Goal: Transaction & Acquisition: Obtain resource

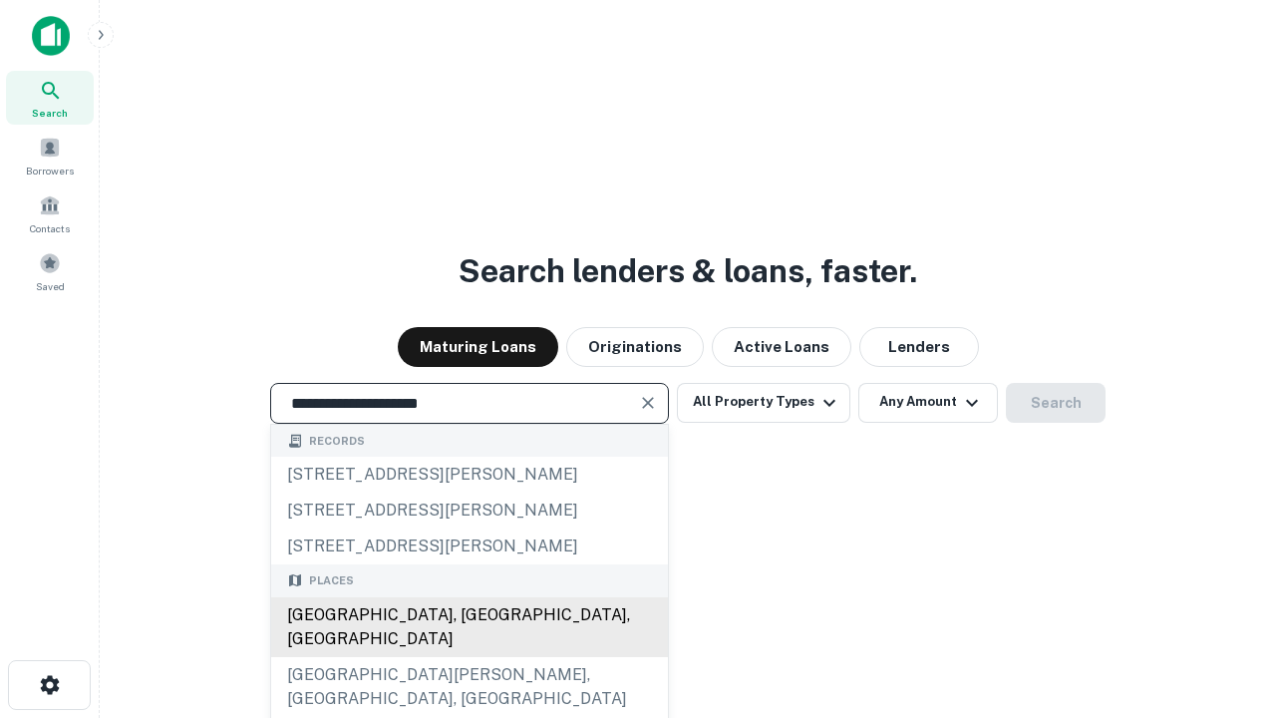
click at [469, 657] on div "Santa Monica, CA, USA" at bounding box center [469, 627] width 397 height 60
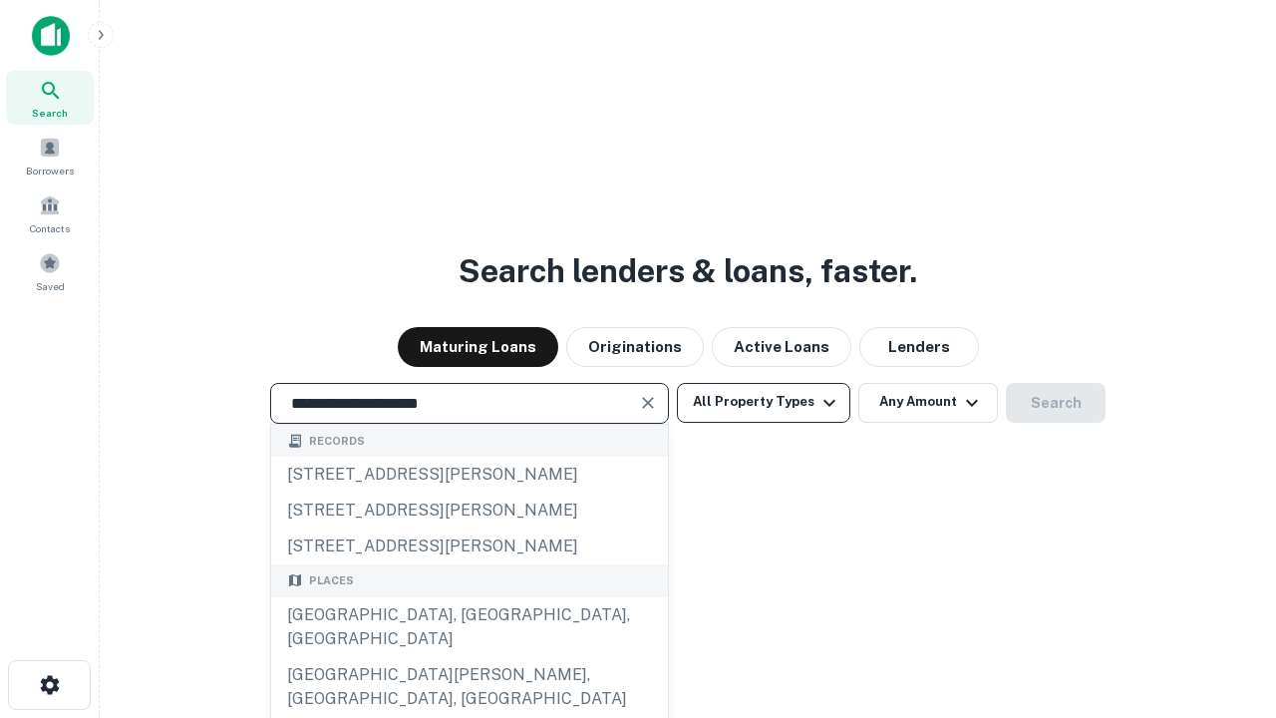
type input "**********"
click at [764, 402] on button "All Property Types" at bounding box center [763, 403] width 173 height 40
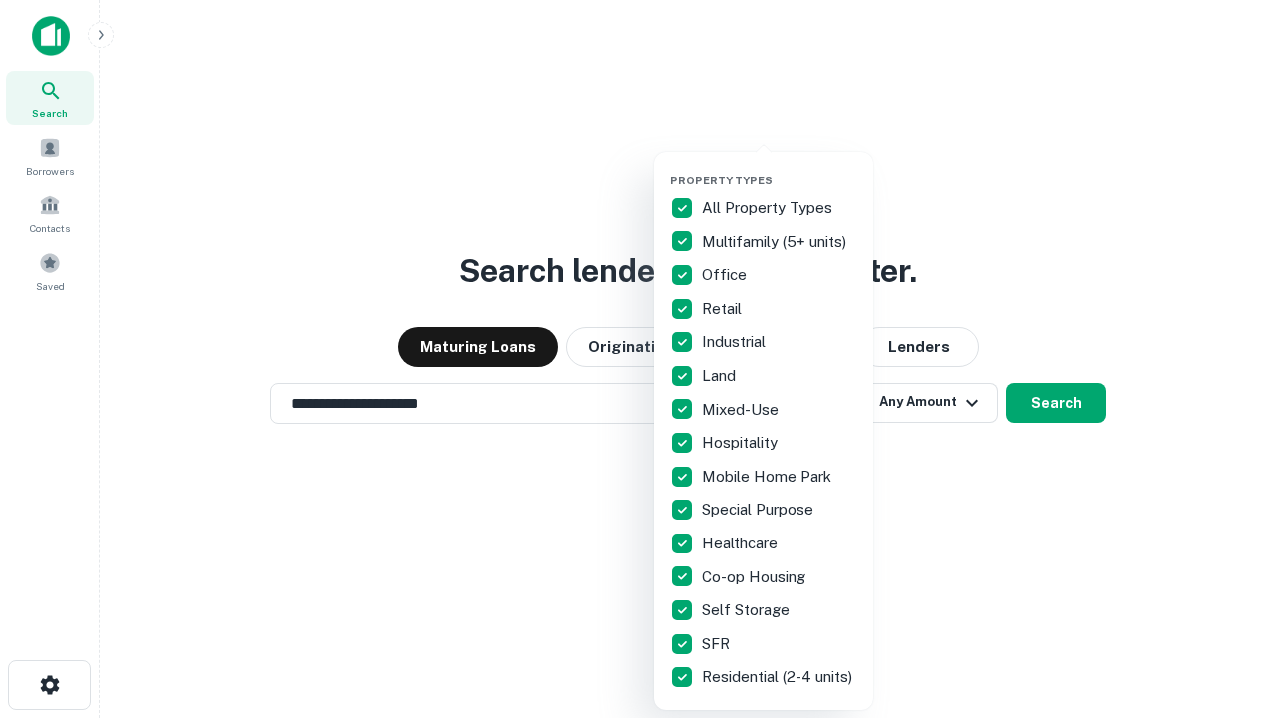
click at [780, 167] on button "button" at bounding box center [779, 167] width 219 height 1
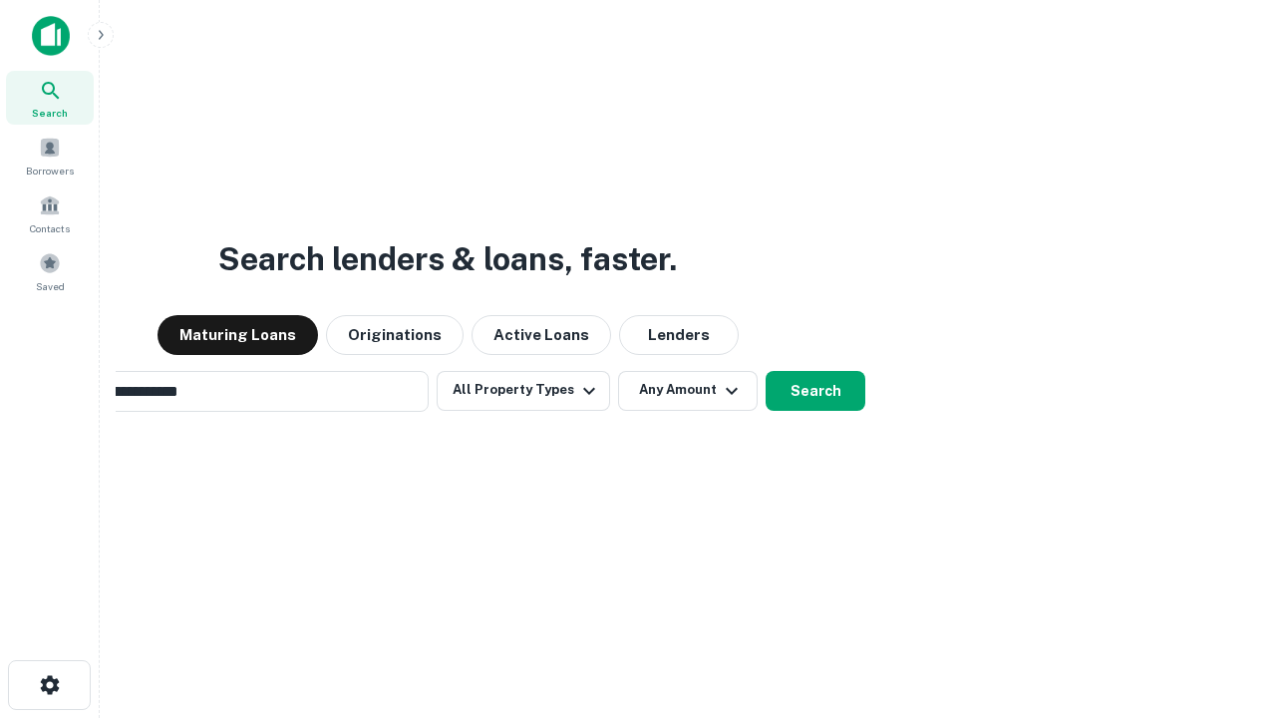
scroll to position [31, 0]
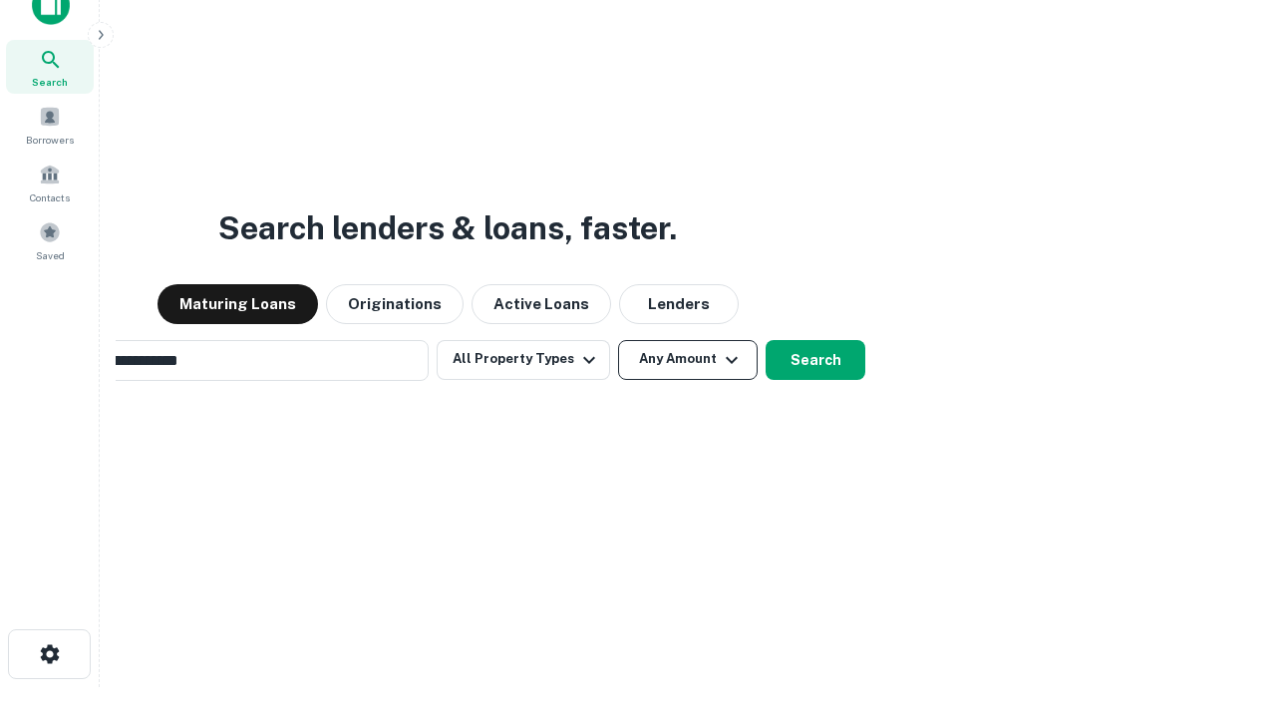
click at [618, 340] on button "Any Amount" at bounding box center [688, 360] width 140 height 40
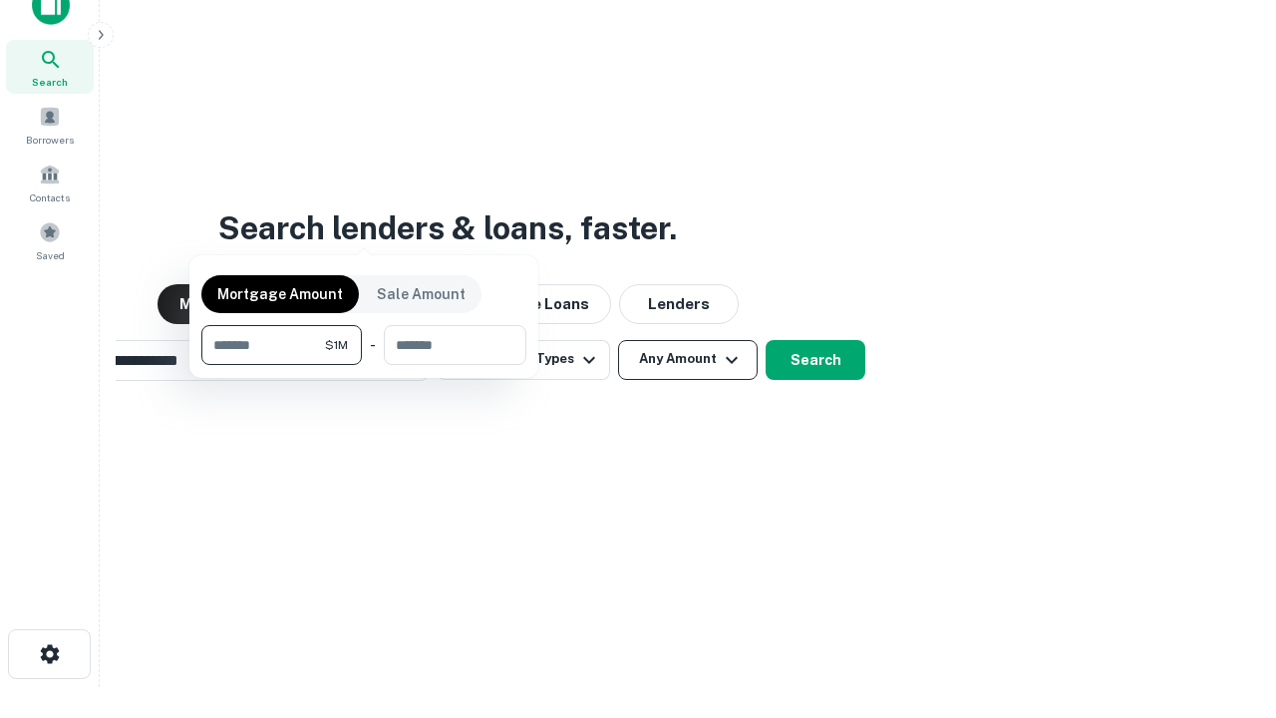
scroll to position [32, 0]
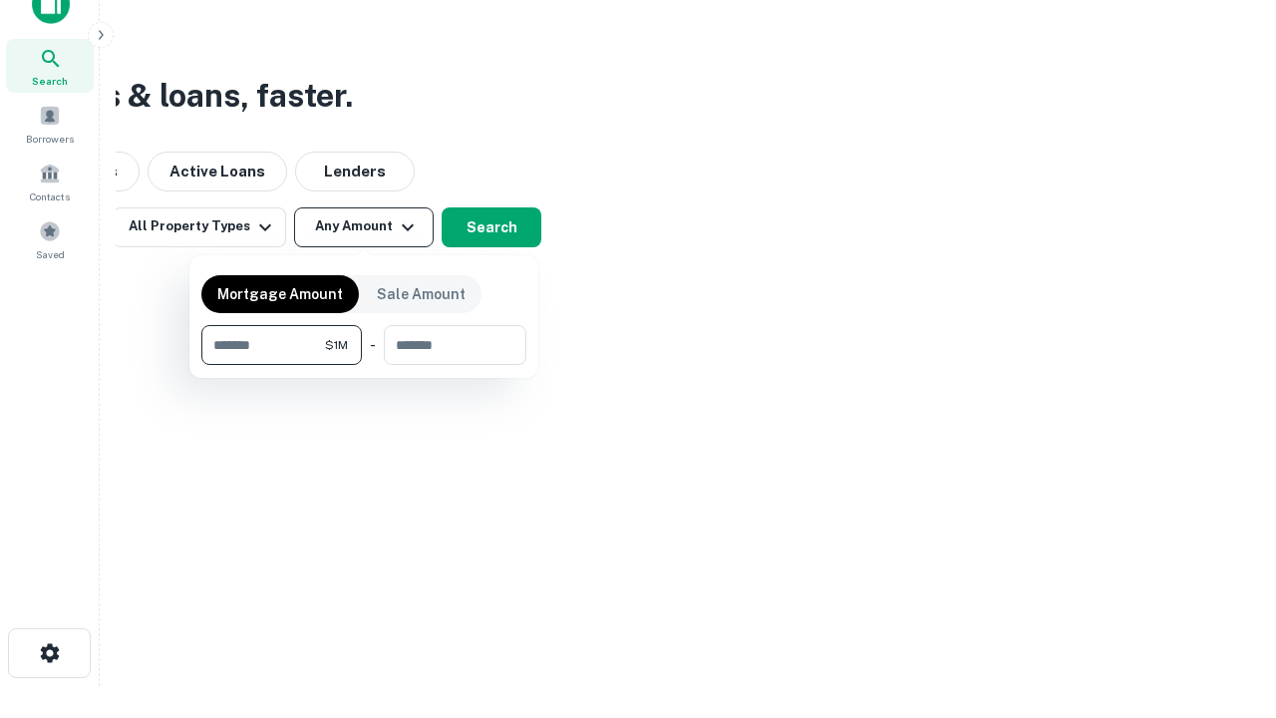
type input "*******"
click at [364, 365] on button "button" at bounding box center [363, 365] width 325 height 1
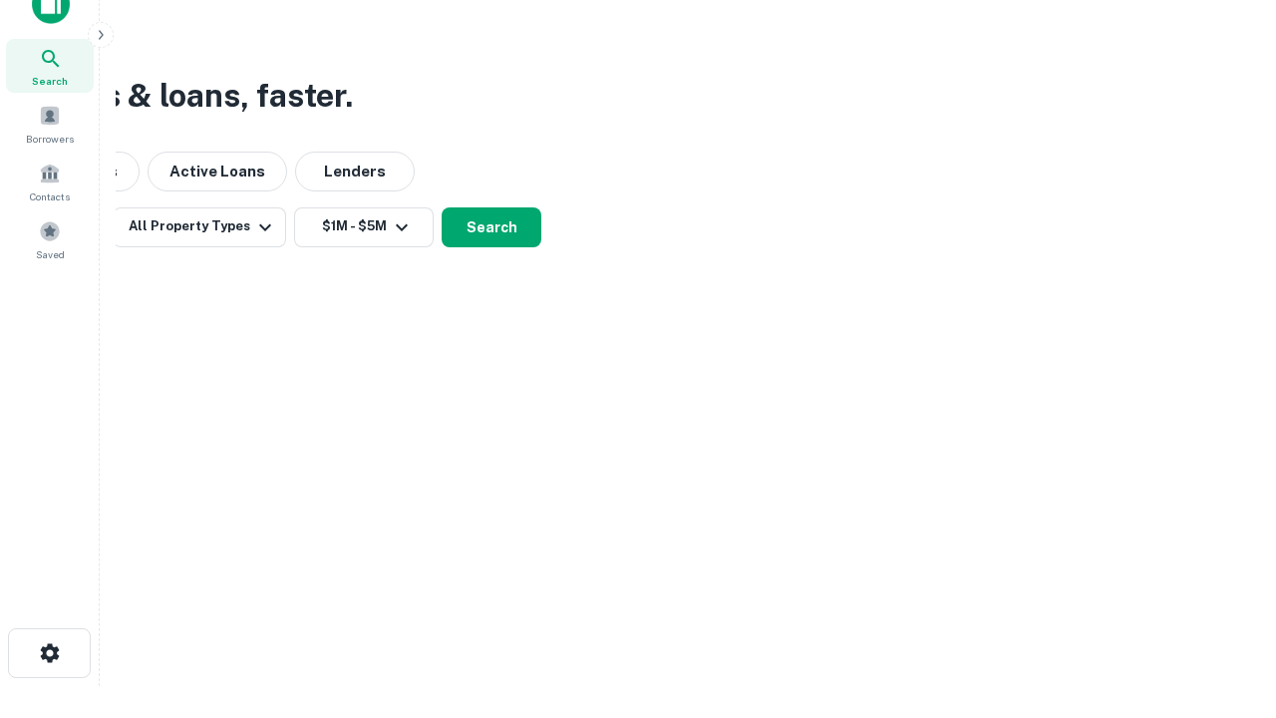
scroll to position [31, 0]
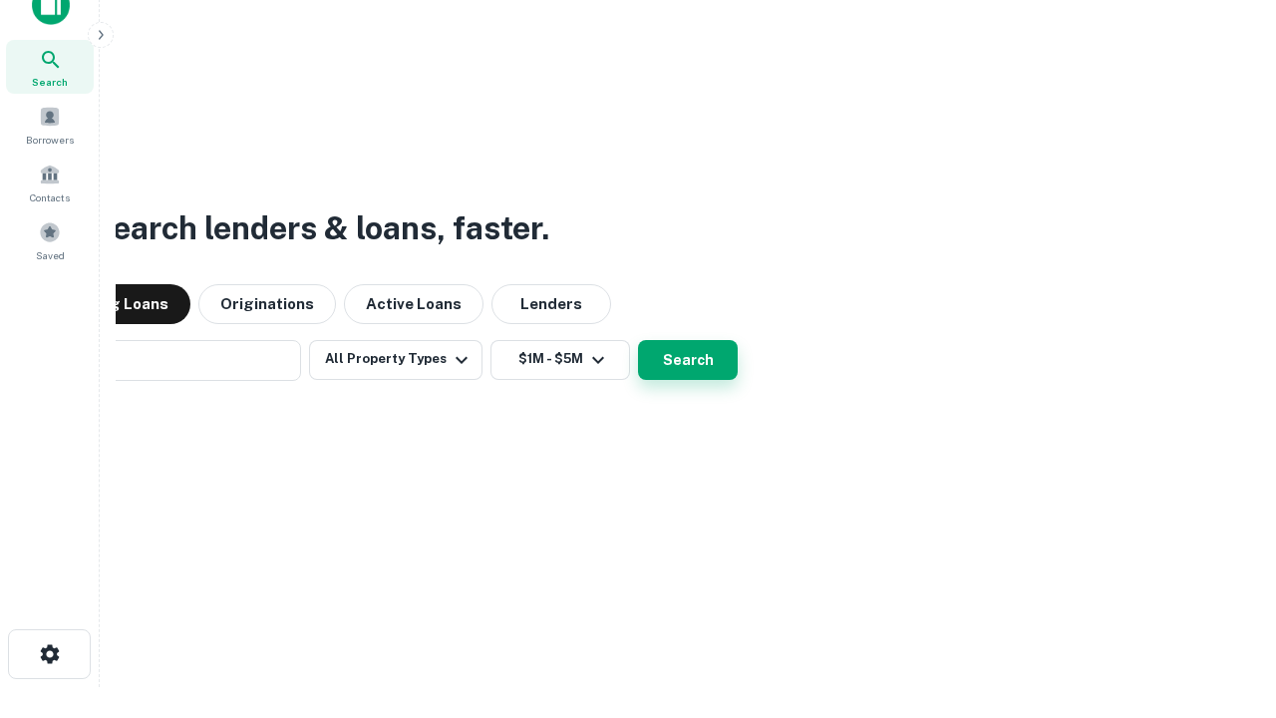
click at [638, 340] on button "Search" at bounding box center [688, 360] width 100 height 40
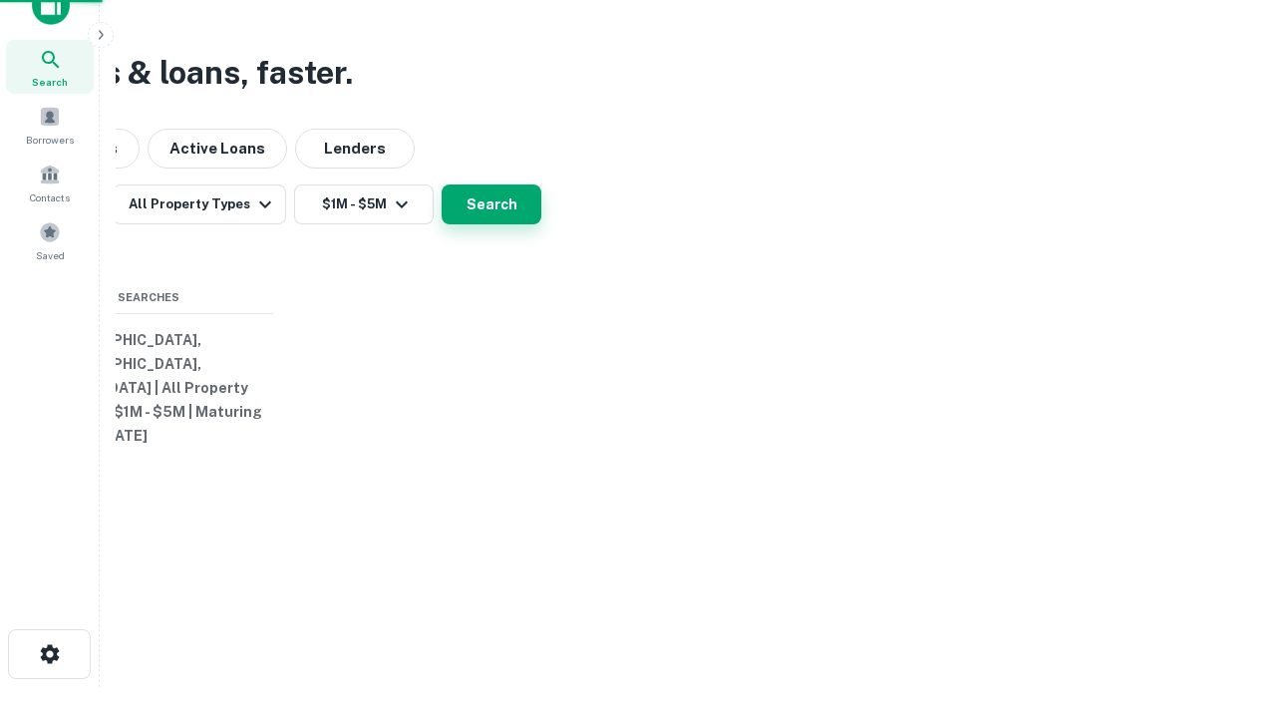
scroll to position [32, 0]
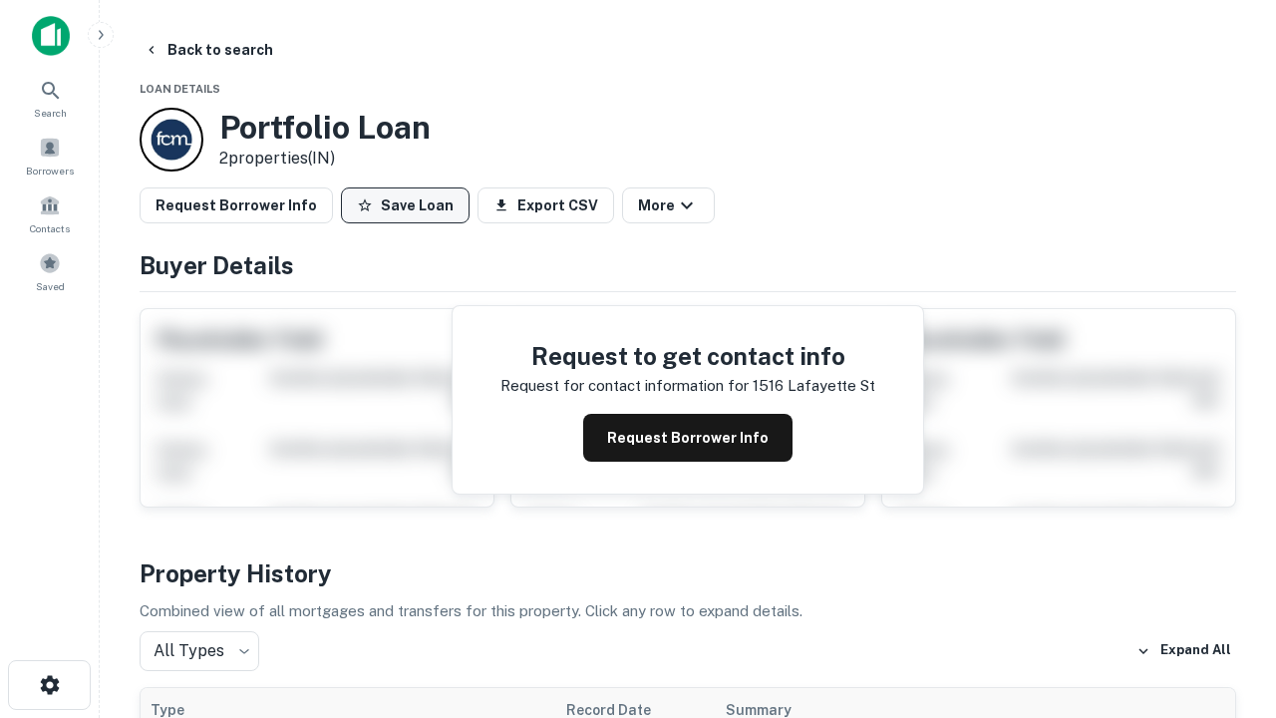
click at [405, 205] on button "Save Loan" at bounding box center [405, 205] width 129 height 36
click at [410, 205] on button "Loan Saved" at bounding box center [410, 205] width 138 height 36
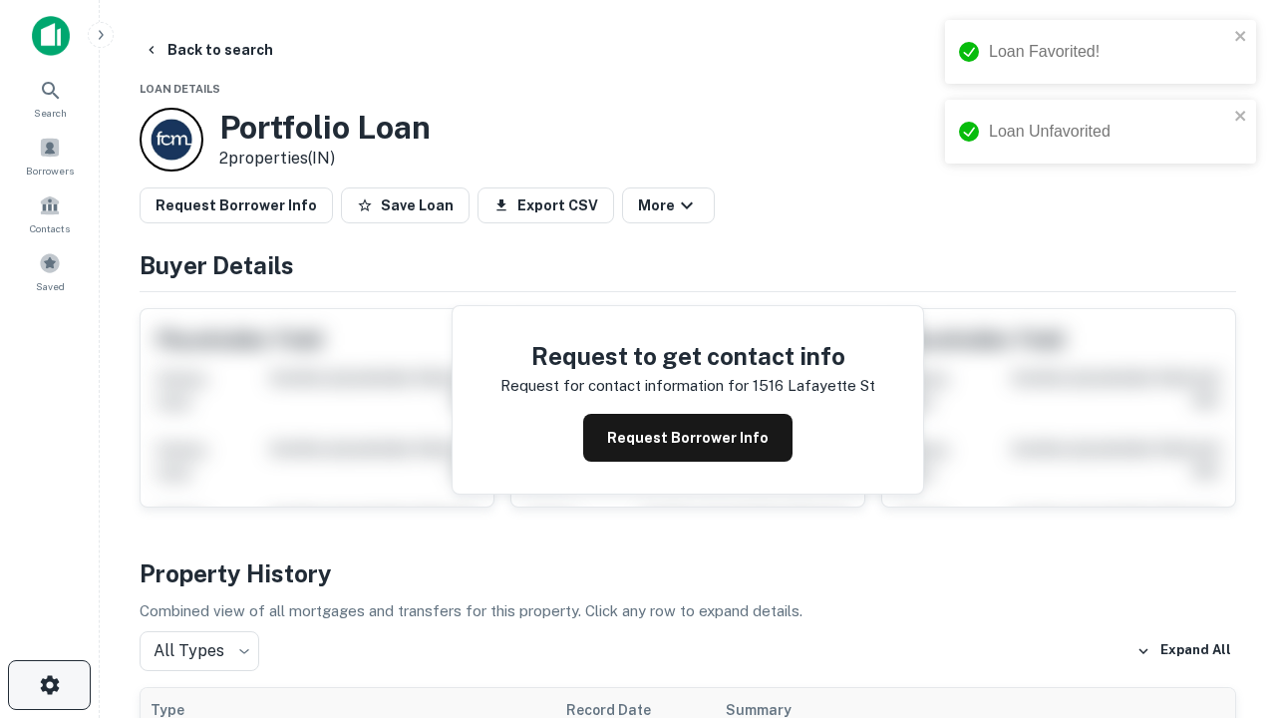
click at [49, 685] on icon "button" at bounding box center [50, 685] width 24 height 24
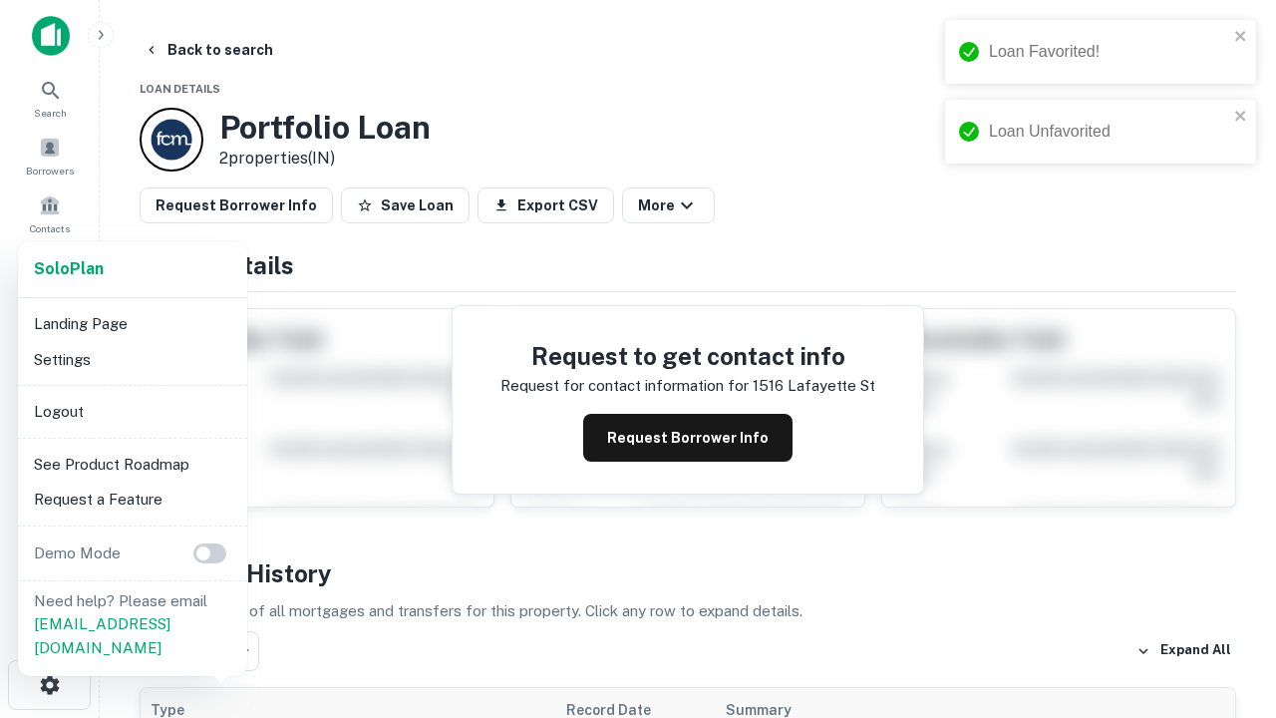
click at [132, 411] on li "Logout" at bounding box center [132, 412] width 213 height 36
